Goal: Task Accomplishment & Management: Use online tool/utility

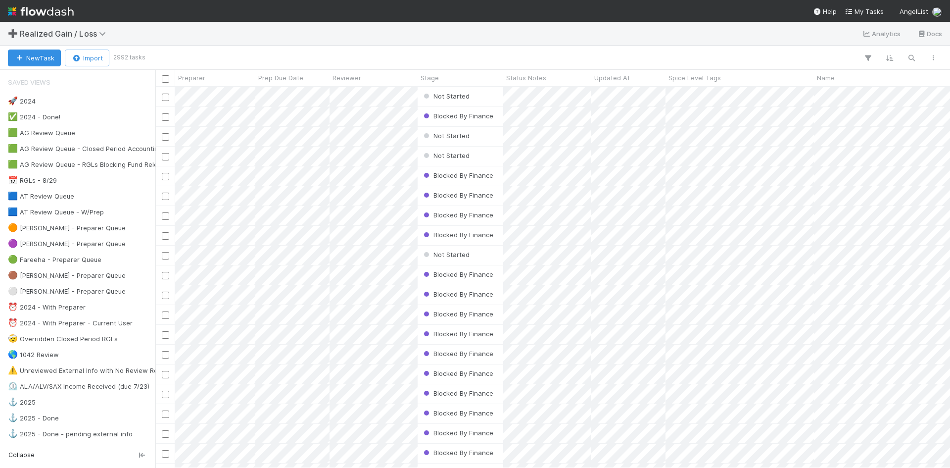
scroll to position [373, 787]
click at [486, 164] on div "Blocked By Finance" at bounding box center [461, 155] width 86 height 19
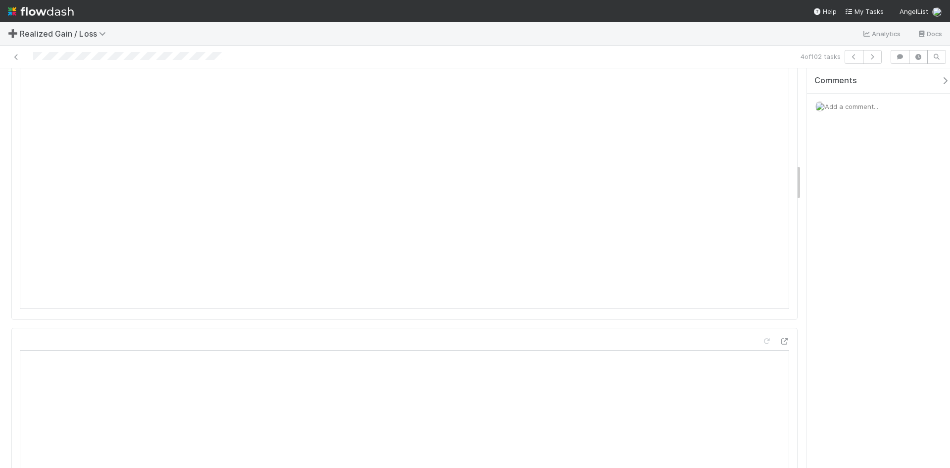
scroll to position [1039, 0]
click at [19, 56] on icon at bounding box center [16, 57] width 10 height 6
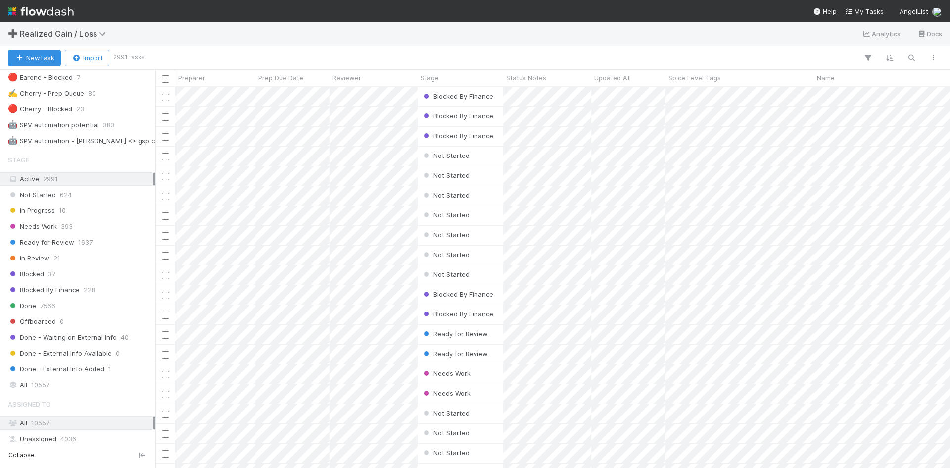
scroll to position [445, 0]
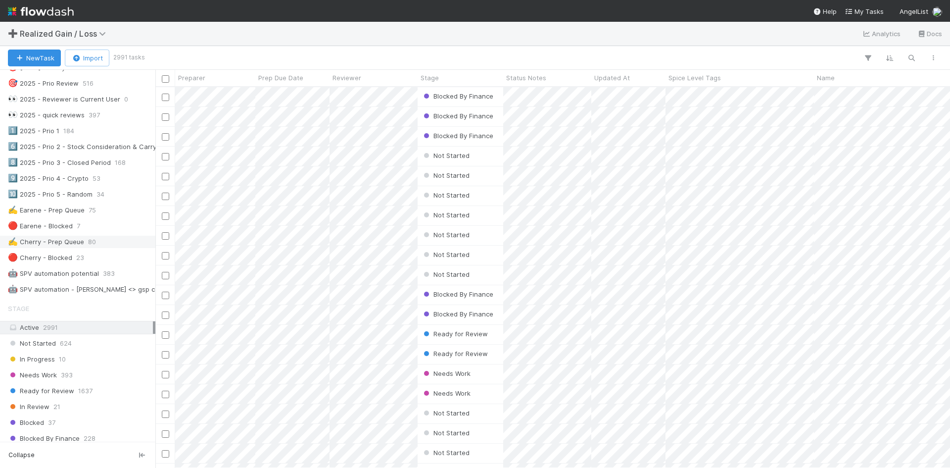
click at [66, 245] on div "✍️ Cherry - Prep Queue" at bounding box center [46, 242] width 76 height 12
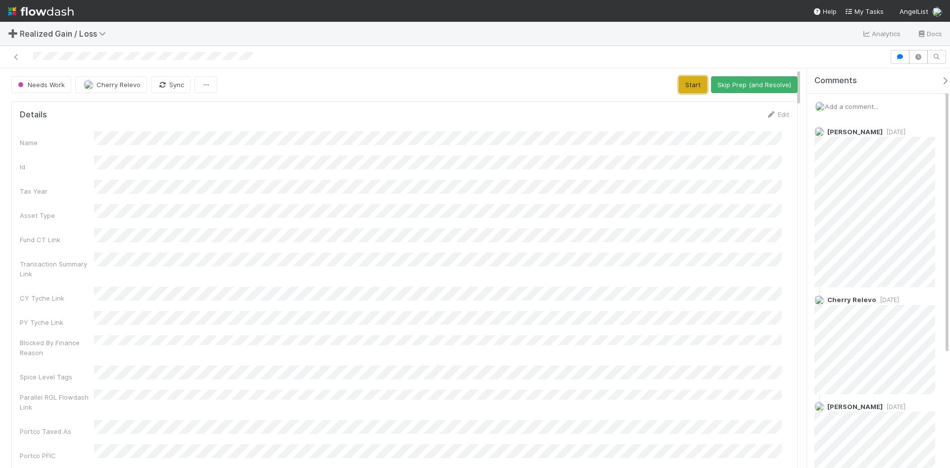
click at [687, 82] on button "Start" at bounding box center [693, 84] width 28 height 17
click at [662, 81] on button "Blocked" at bounding box center [668, 84] width 37 height 17
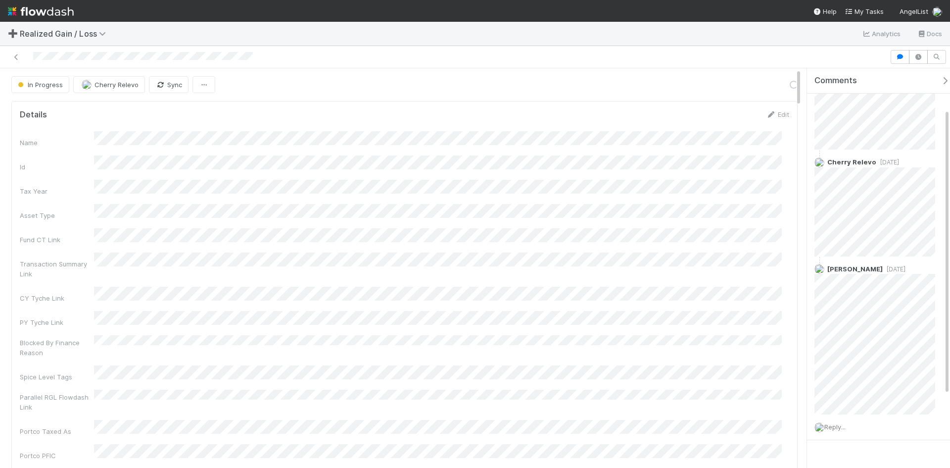
scroll to position [159, 0]
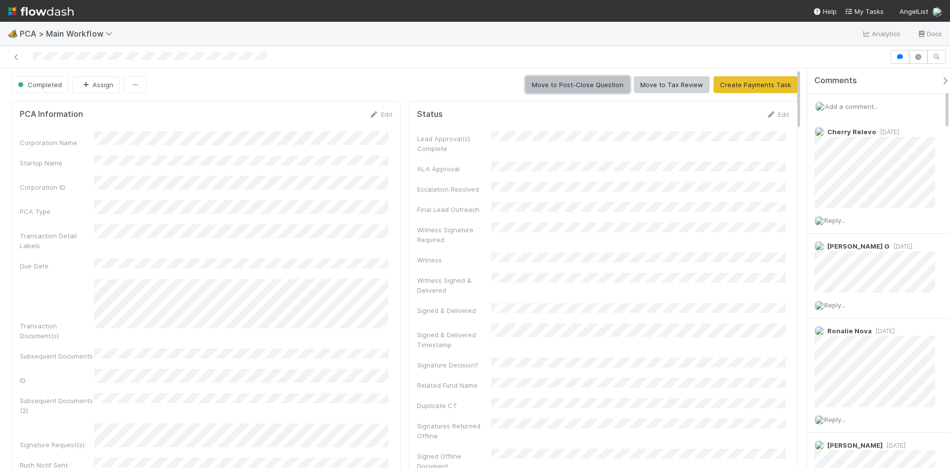
click at [577, 88] on button "Move to Post-Close Question" at bounding box center [578, 84] width 104 height 17
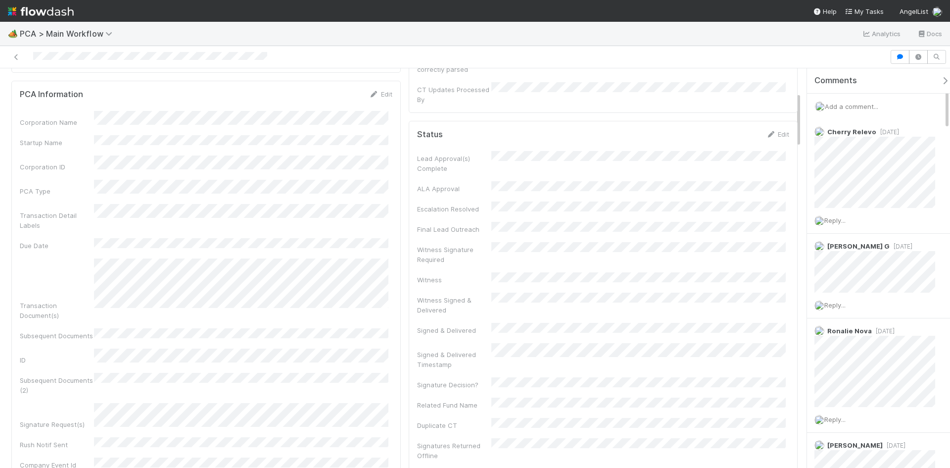
scroll to position [148, 0]
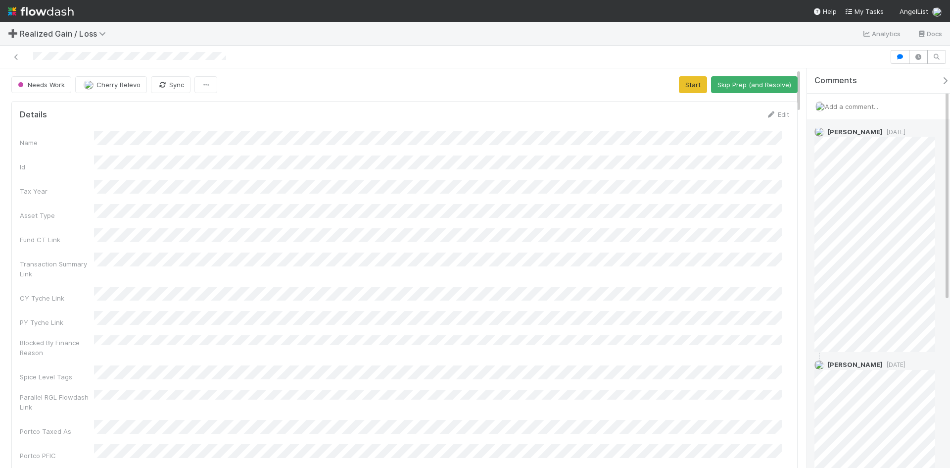
scroll to position [148, 0]
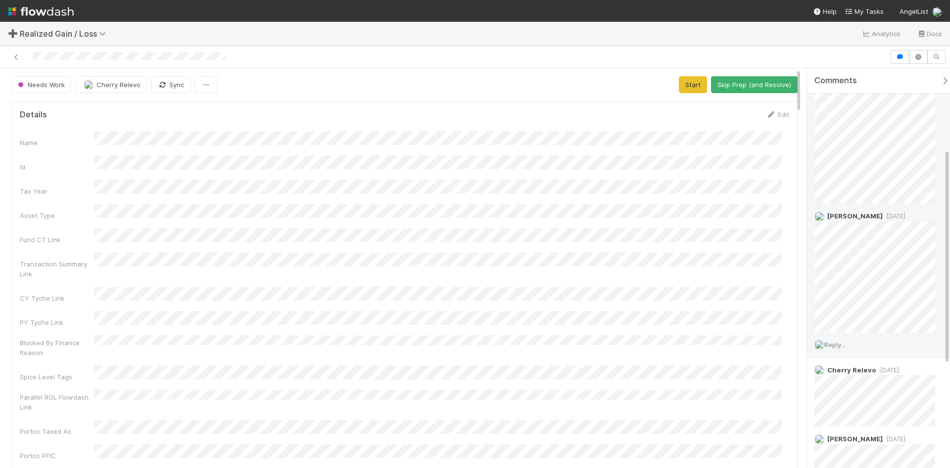
click at [839, 345] on span "Reply..." at bounding box center [835, 344] width 21 height 8
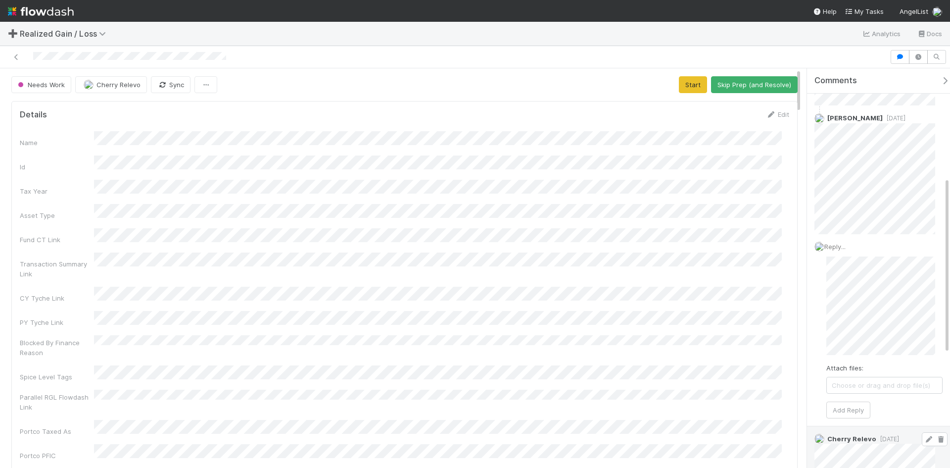
scroll to position [247, 0]
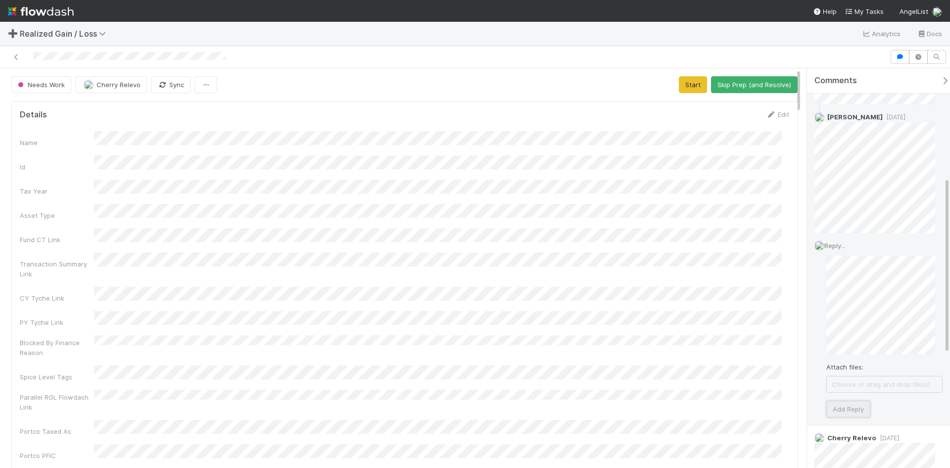
click at [852, 411] on button "Add Reply" at bounding box center [848, 408] width 44 height 17
click at [924, 245] on icon at bounding box center [929, 246] width 10 height 6
click at [687, 82] on button "Start" at bounding box center [693, 84] width 28 height 17
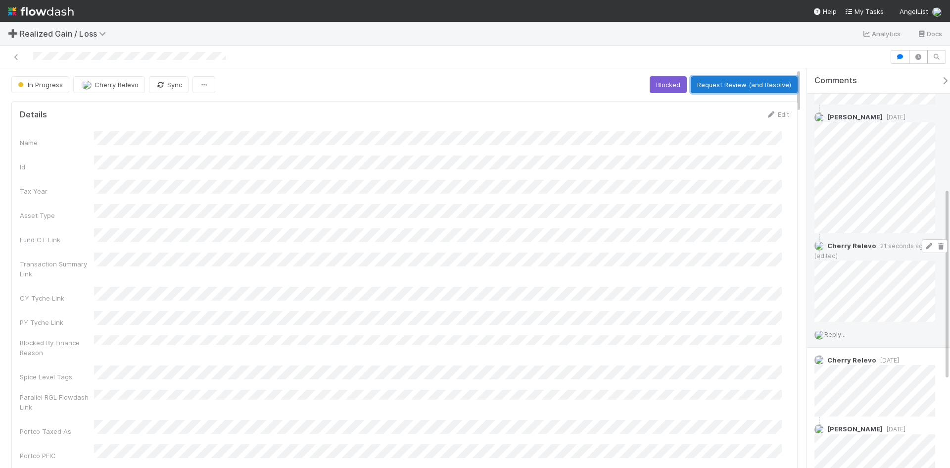
click at [750, 82] on button "Request Review (and Resolve)" at bounding box center [744, 84] width 107 height 17
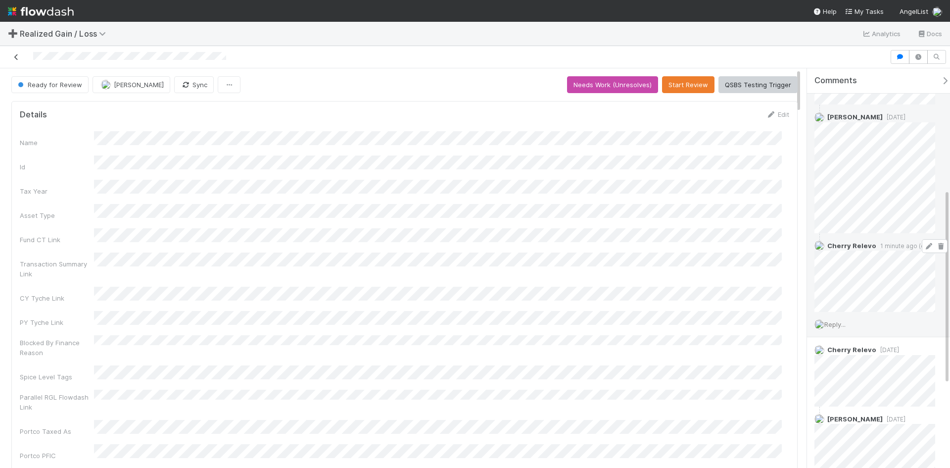
click at [17, 58] on icon at bounding box center [16, 57] width 10 height 6
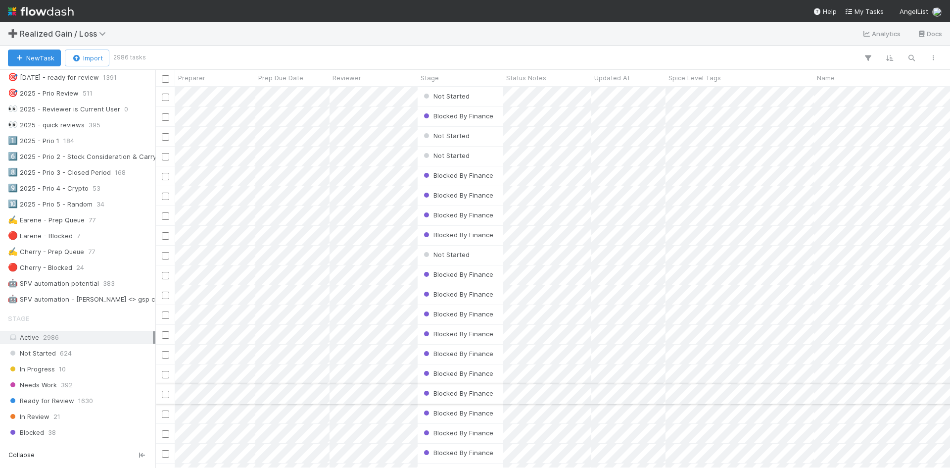
scroll to position [445, 0]
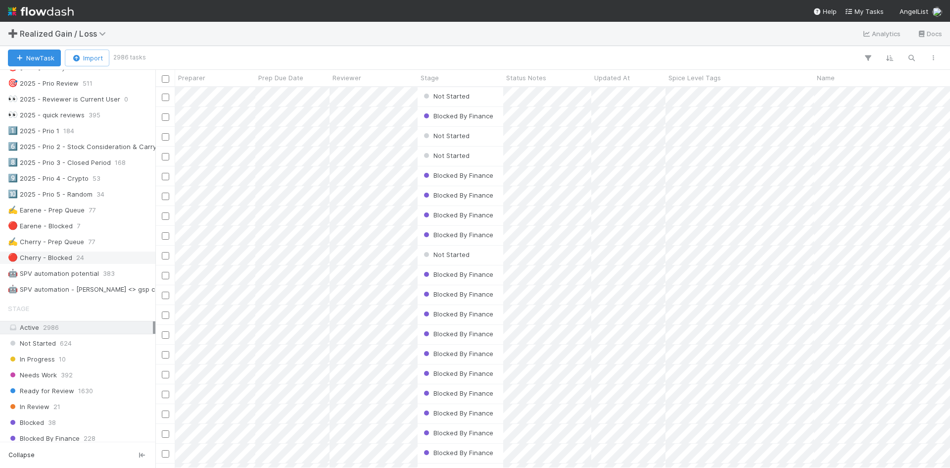
drag, startPoint x: 68, startPoint y: 241, endPoint x: 84, endPoint y: 252, distance: 19.5
click at [68, 241] on div "✍️ Cherry - Prep Queue" at bounding box center [46, 242] width 76 height 12
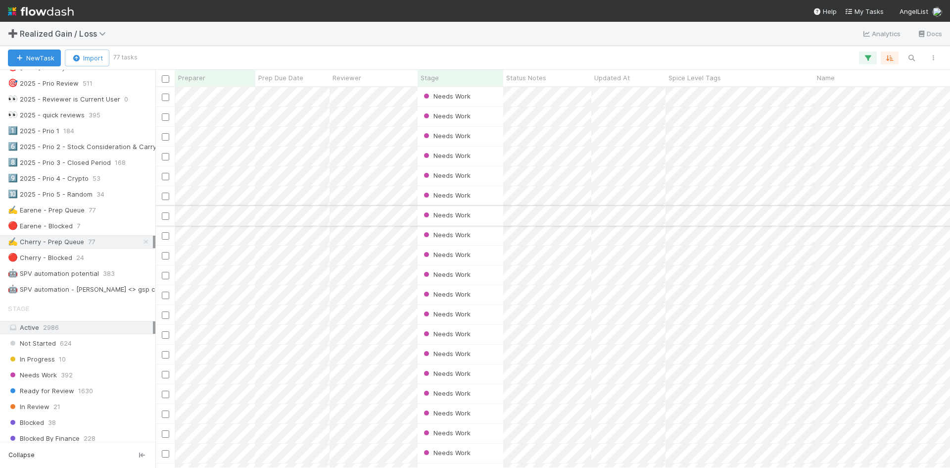
scroll to position [8, 8]
click at [475, 225] on div "Needs Work" at bounding box center [461, 215] width 86 height 19
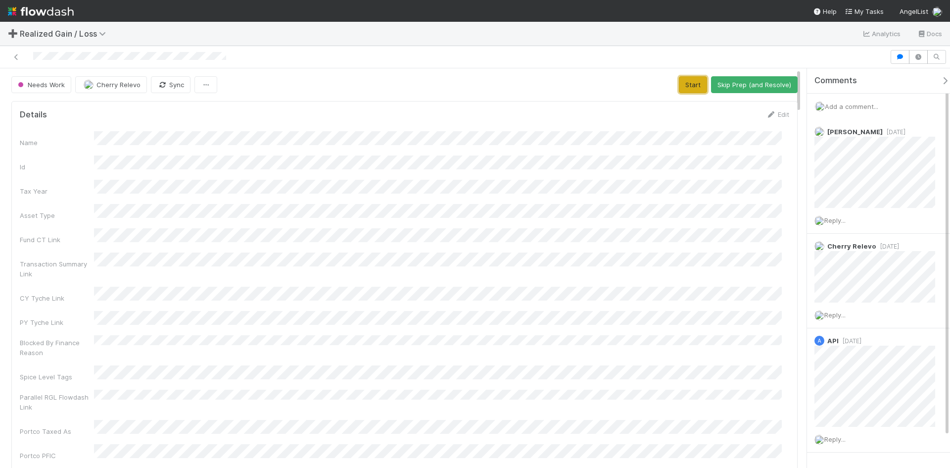
click at [694, 87] on button "Start" at bounding box center [693, 84] width 28 height 17
drag, startPoint x: 730, startPoint y: 85, endPoint x: 730, endPoint y: 95, distance: 9.4
click at [730, 85] on button "Request Review (and Resolve)" at bounding box center [744, 84] width 107 height 17
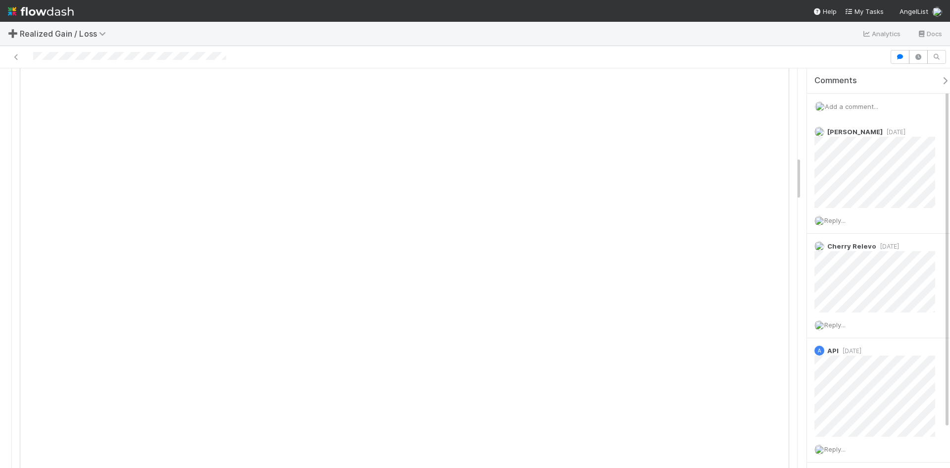
click at [848, 107] on span "Add a comment..." at bounding box center [851, 106] width 53 height 8
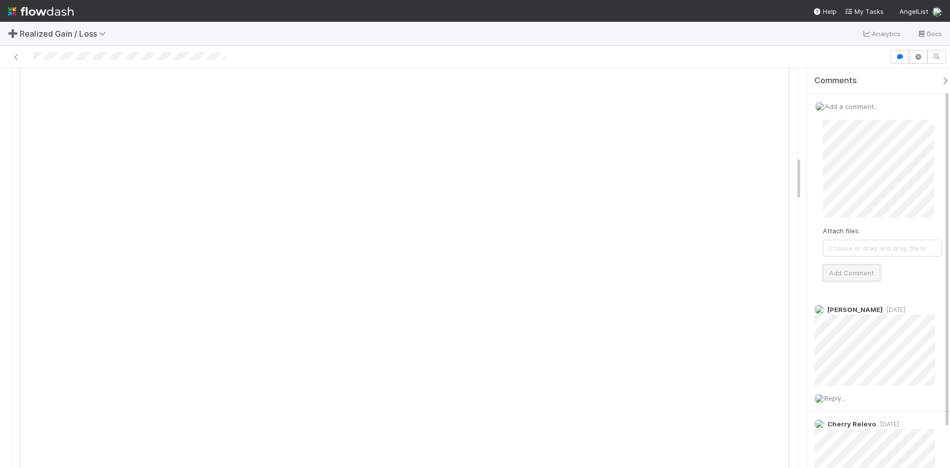
click at [860, 273] on button "Add Comment" at bounding box center [851, 272] width 57 height 17
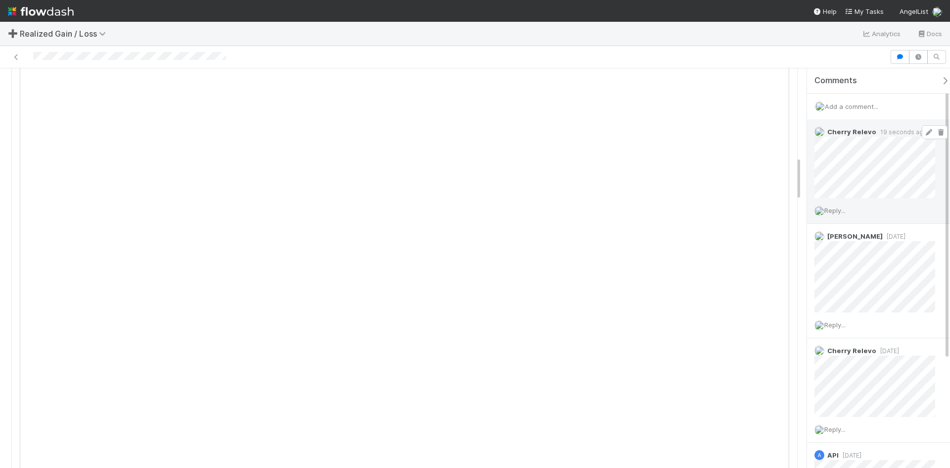
click at [924, 134] on icon at bounding box center [929, 132] width 10 height 6
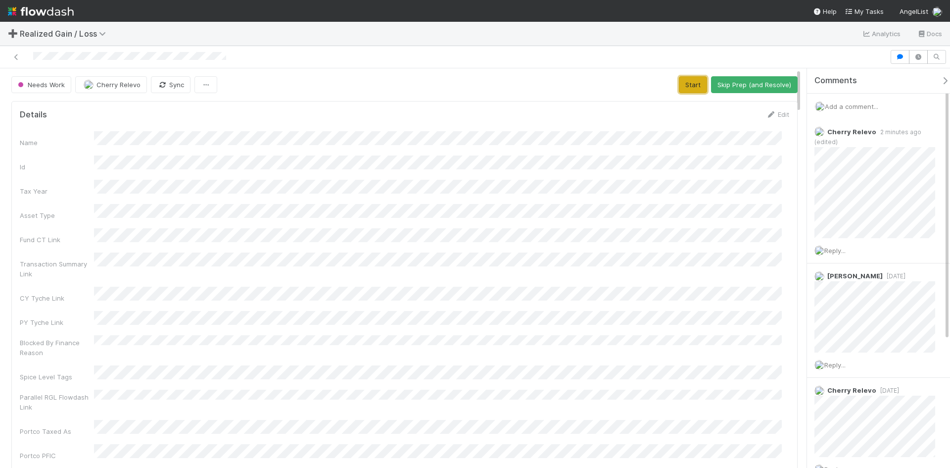
click at [687, 84] on button "Start" at bounding box center [693, 84] width 28 height 17
drag, startPoint x: 744, startPoint y: 84, endPoint x: 748, endPoint y: 113, distance: 29.5
click at [744, 84] on button "Request Review (and Resolve)" at bounding box center [744, 84] width 107 height 17
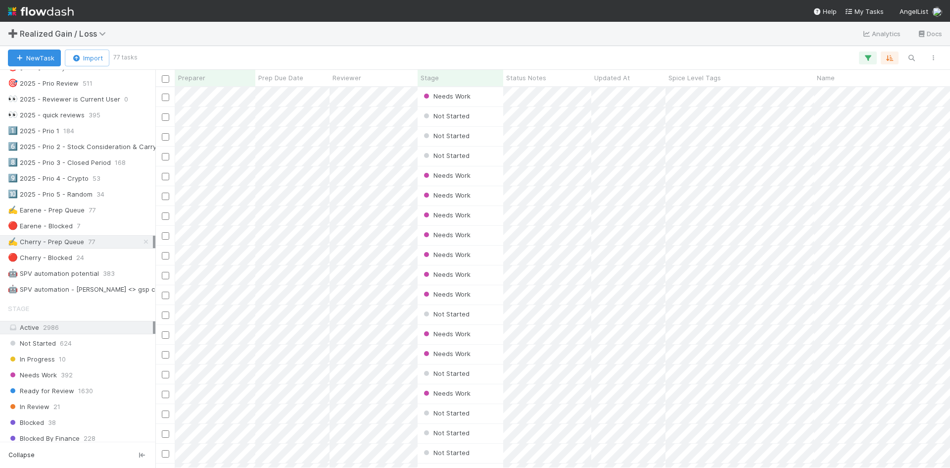
scroll to position [1138, 0]
